Goal: Find specific page/section: Find specific page/section

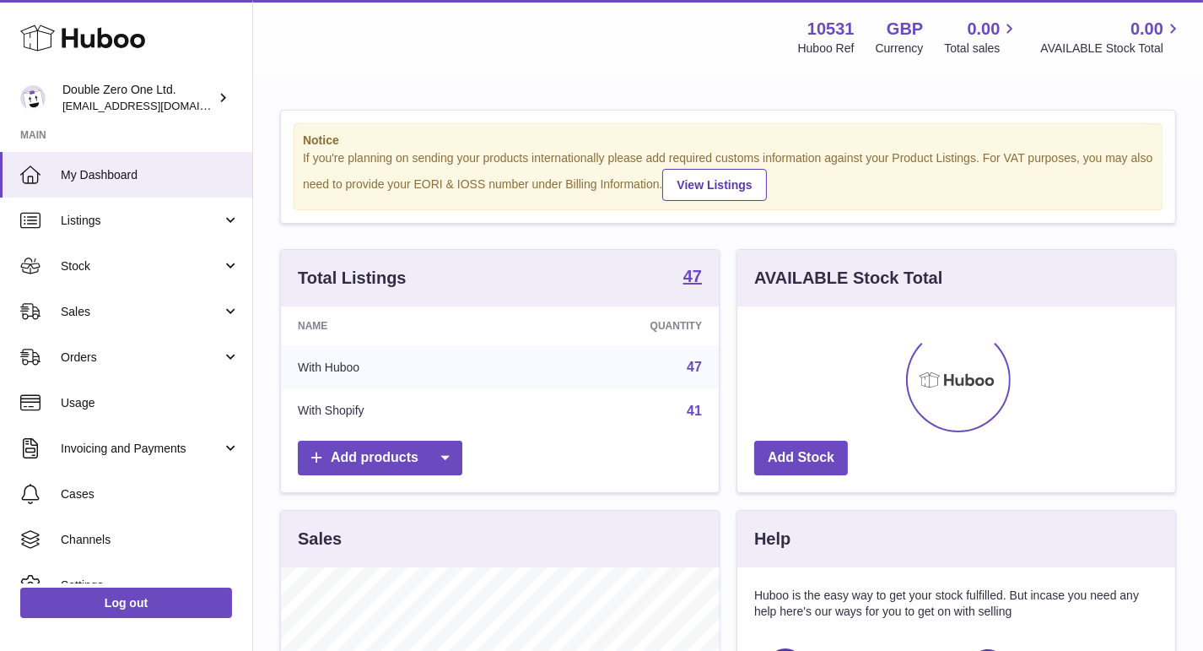
scroll to position [262, 438]
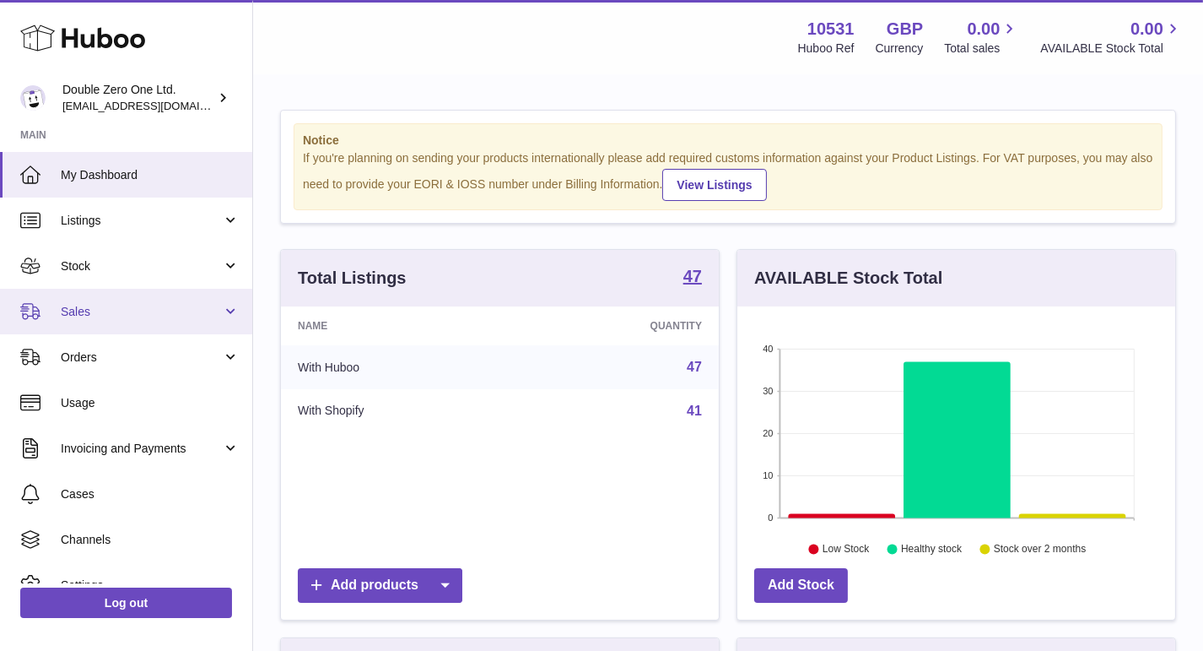
click at [111, 310] on span "Sales" at bounding box center [141, 312] width 161 height 16
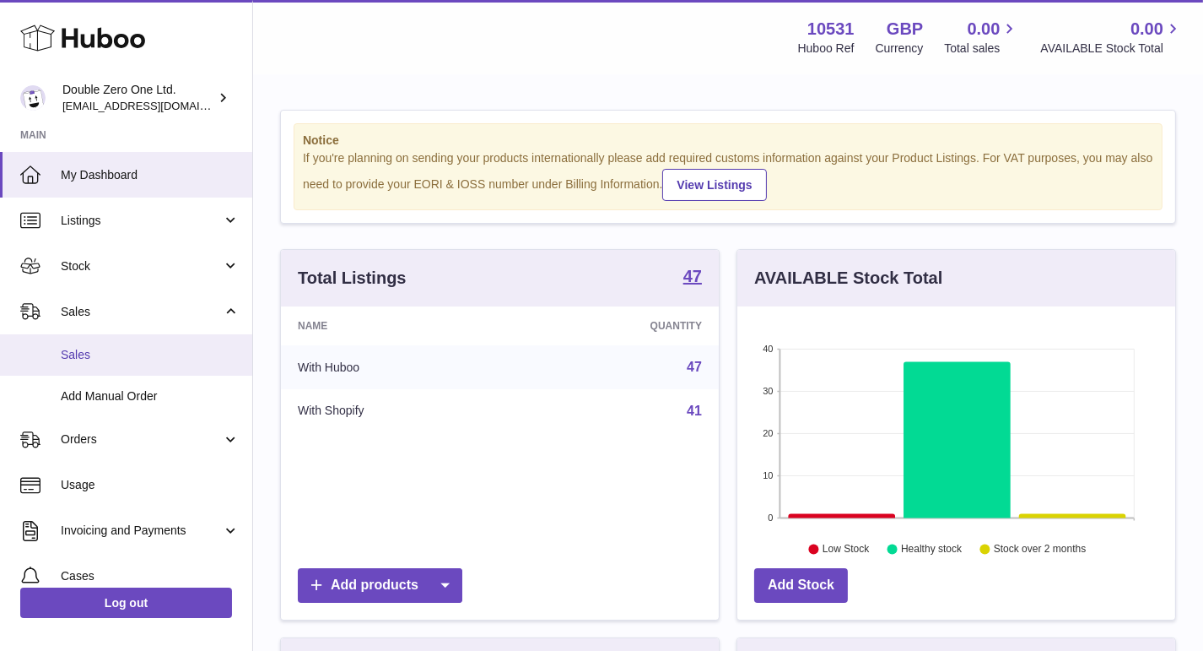
click at [96, 351] on span "Sales" at bounding box center [150, 355] width 179 height 16
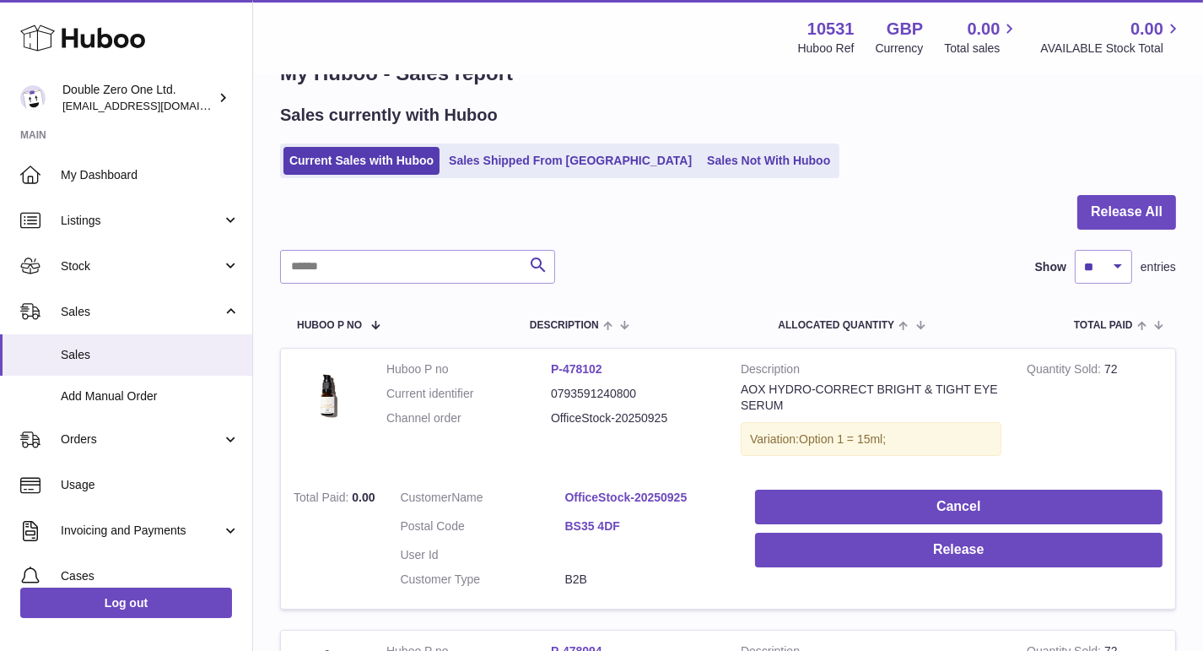
scroll to position [51, 0]
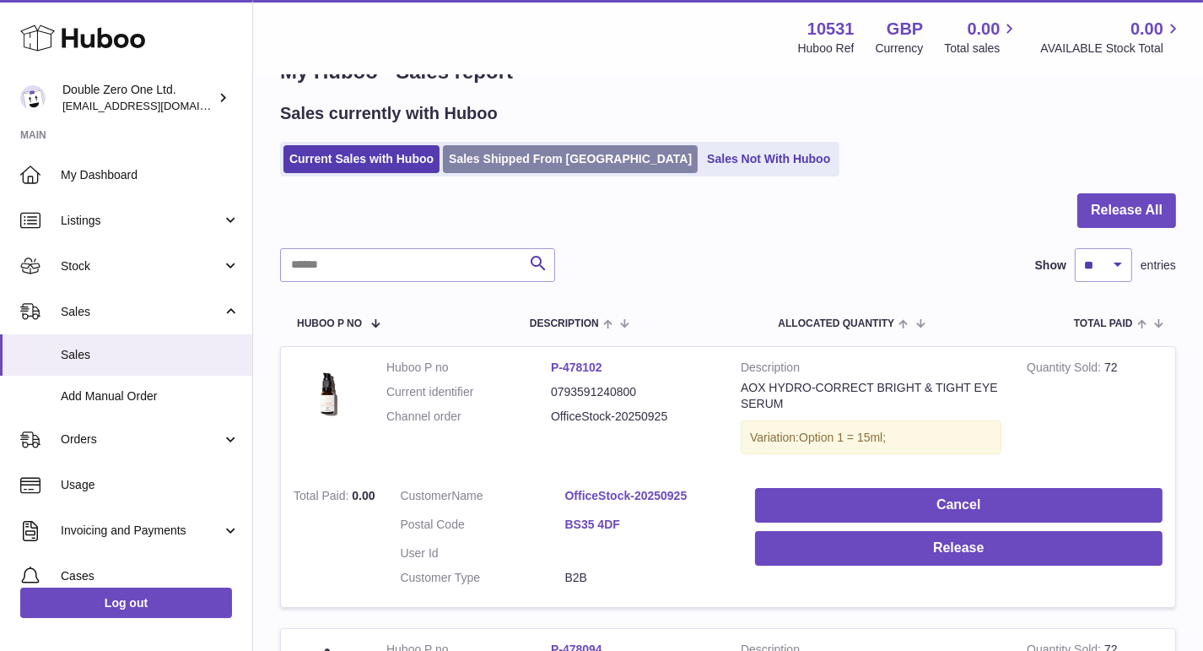
click at [535, 154] on link "Sales Shipped From Huboo" at bounding box center [570, 159] width 255 height 28
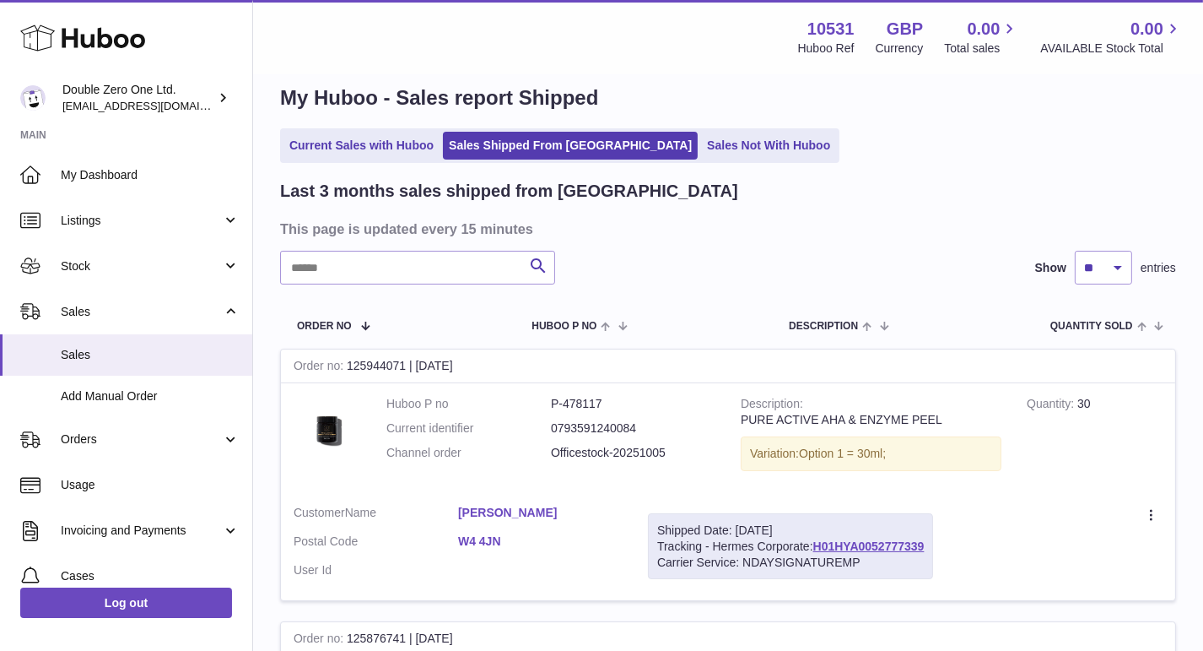
scroll to position [30, 0]
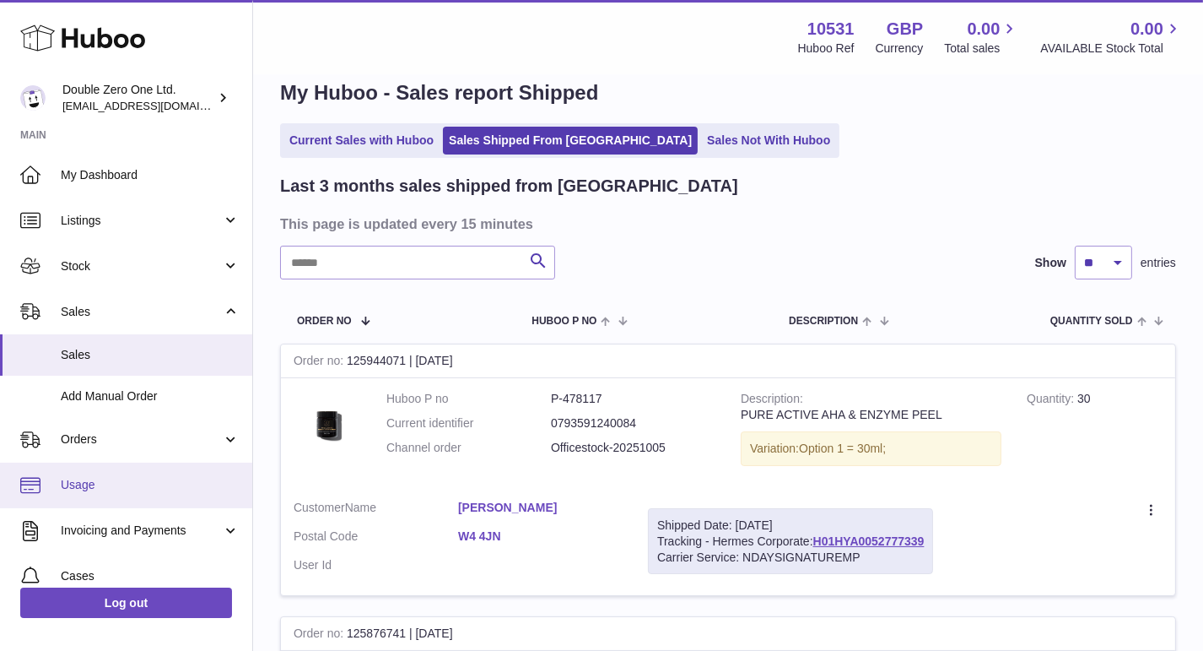
click at [76, 482] on span "Usage" at bounding box center [150, 485] width 179 height 16
